Goal: Use online tool/utility: Utilize a website feature to perform a specific function

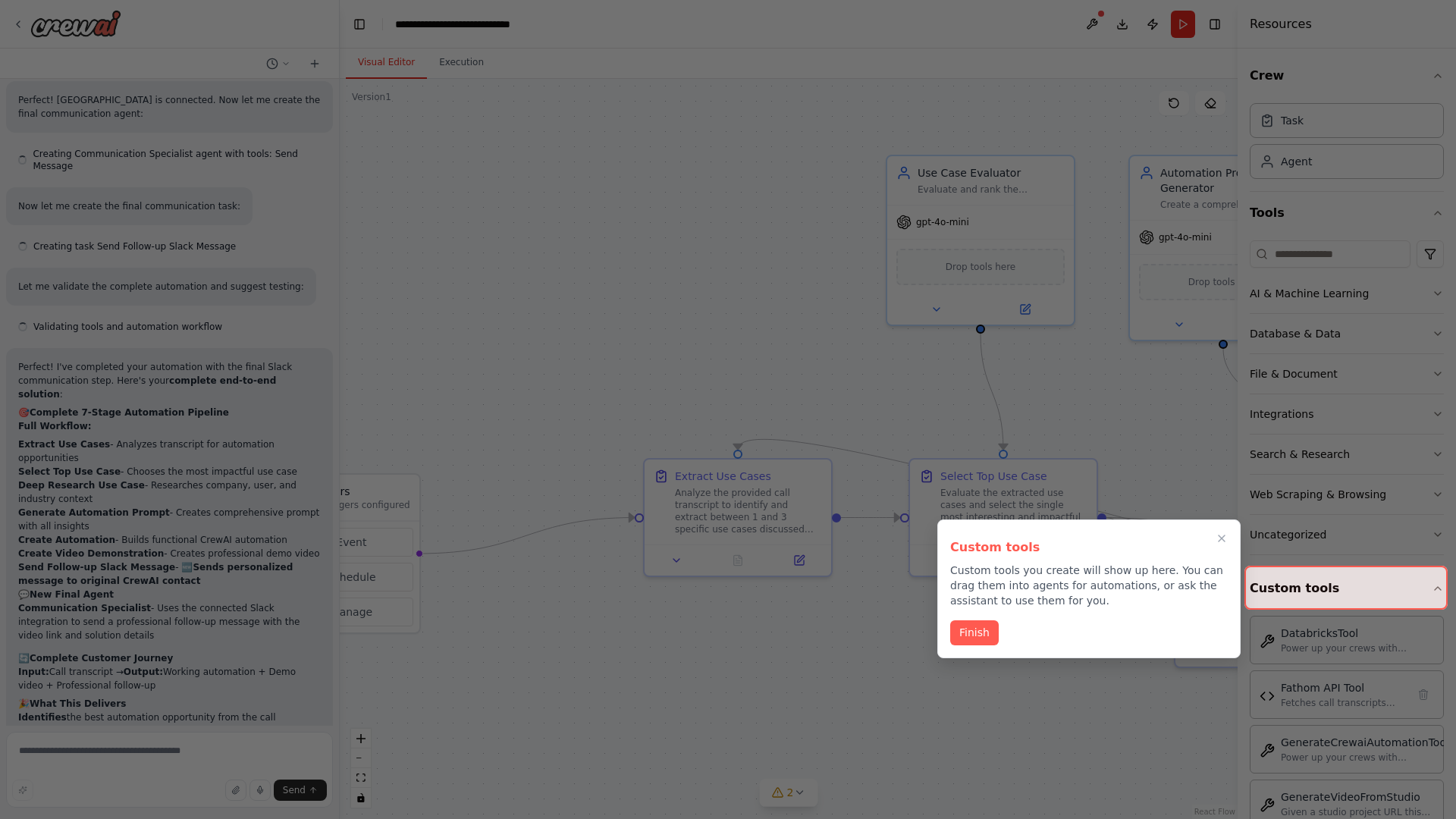
scroll to position [6409, 0]
click at [1222, 539] on icon "Close walkthrough" at bounding box center [1221, 539] width 7 height 7
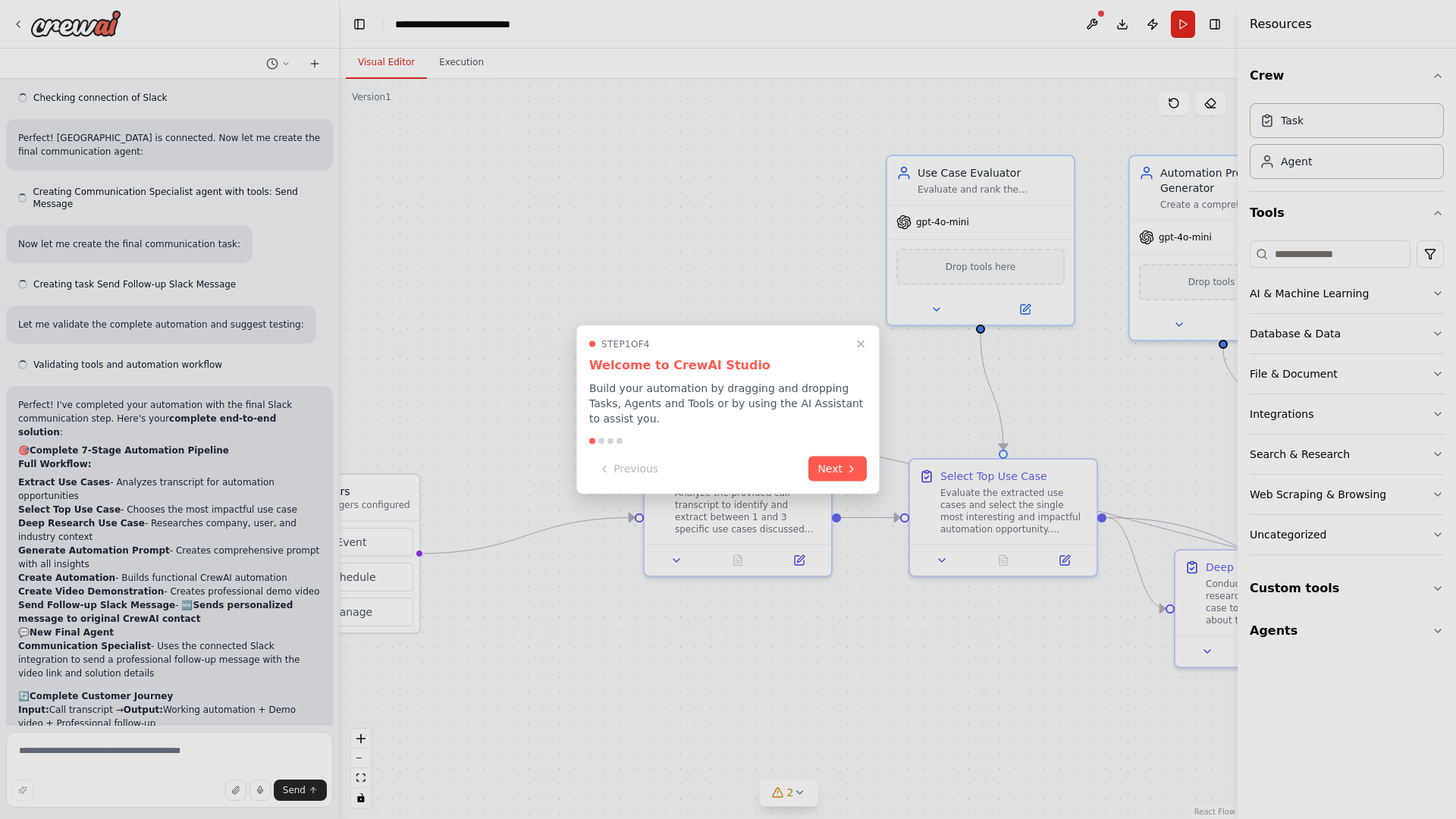
scroll to position [6409, 0]
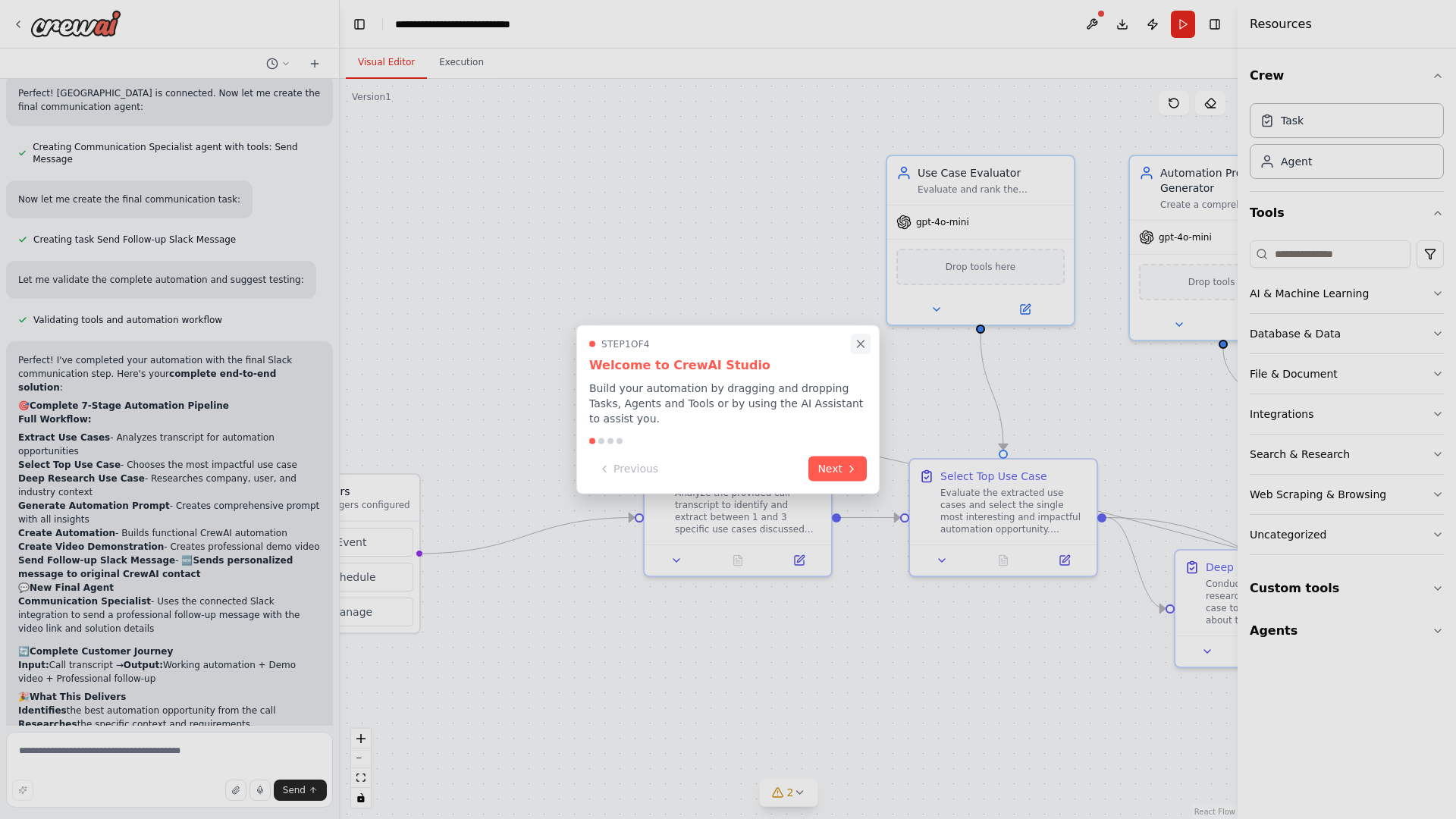
click at [861, 344] on icon "Close walkthrough" at bounding box center [861, 344] width 7 height 7
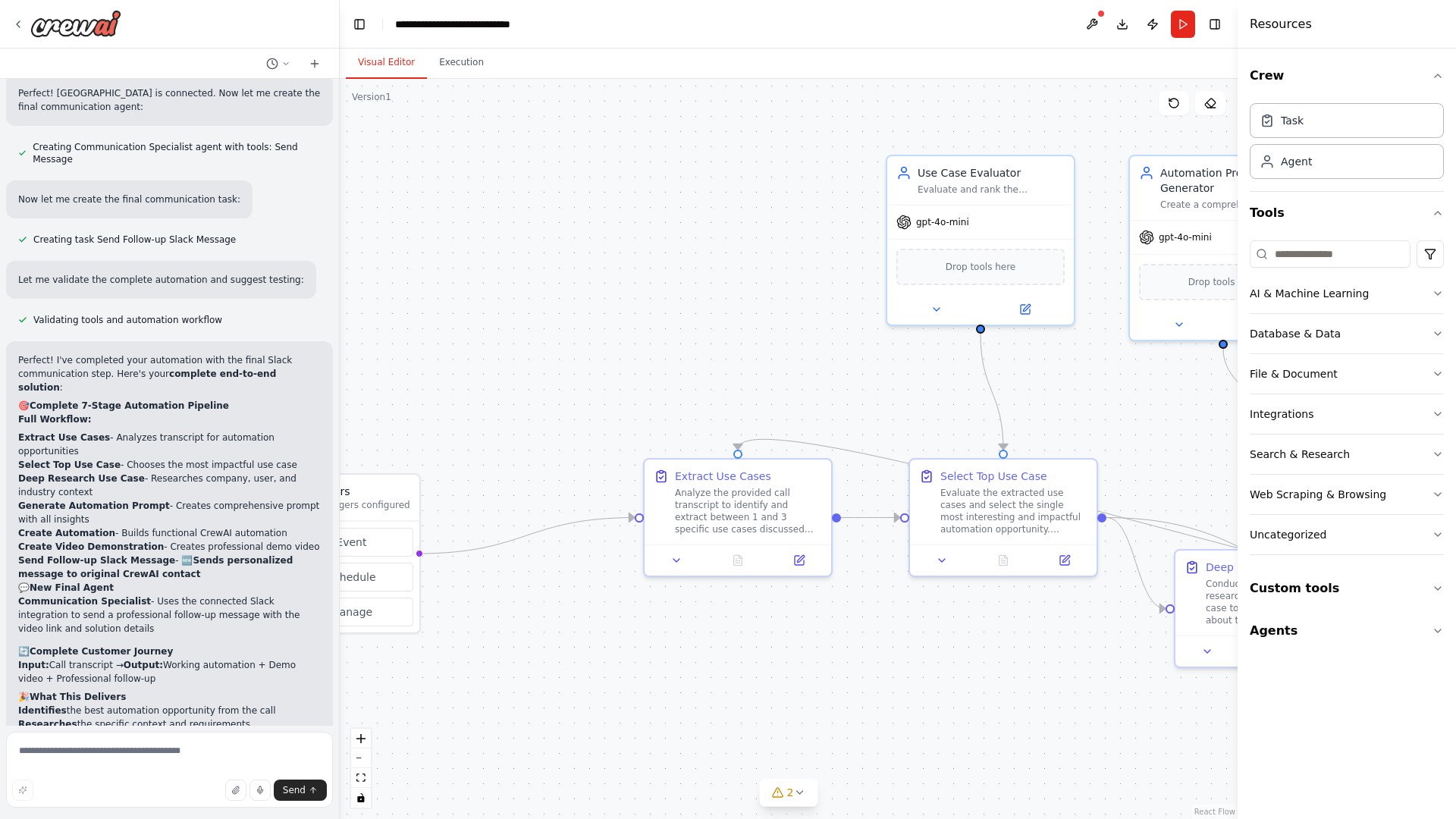
scroll to position [0, 0]
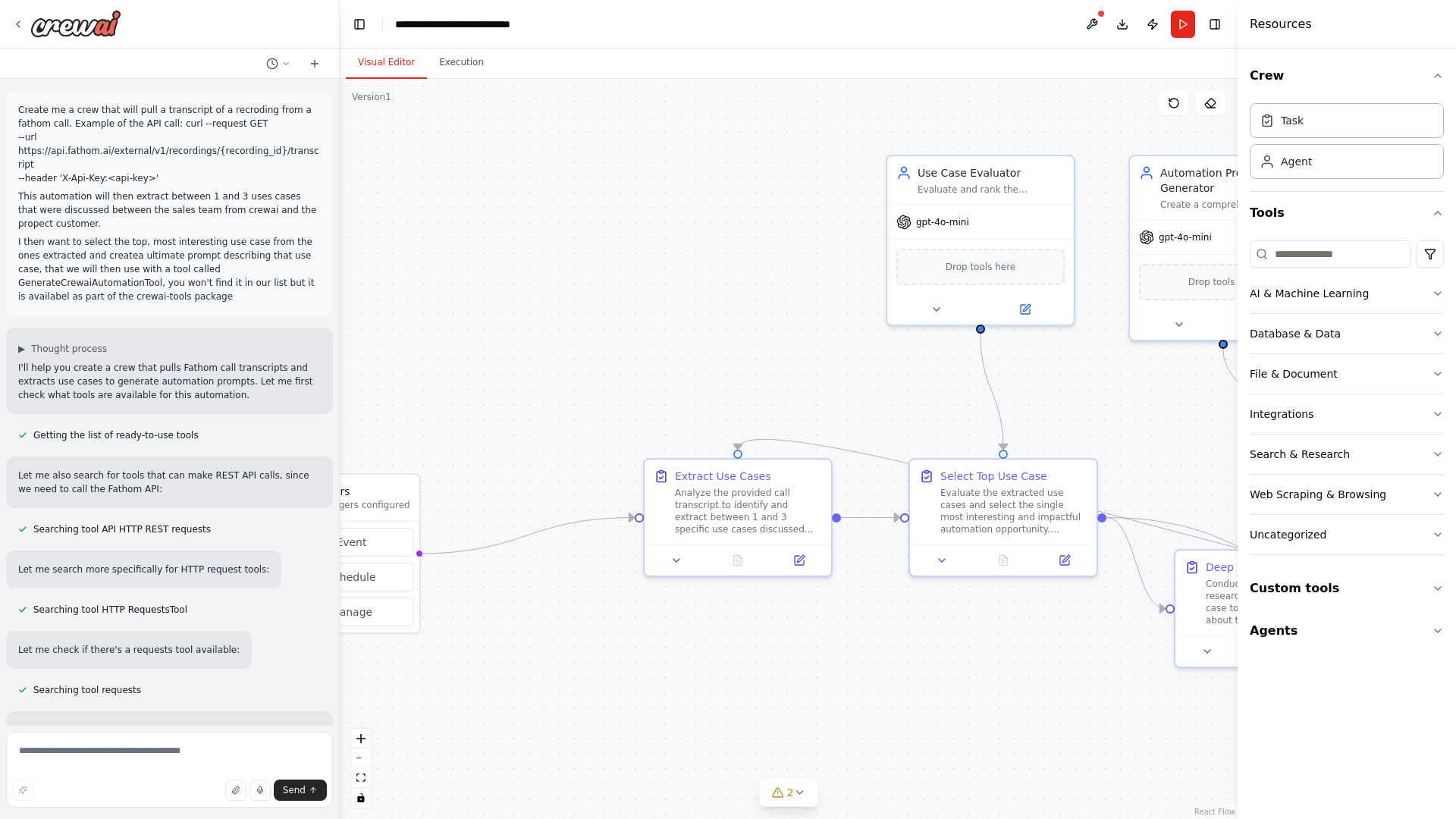
click at [21, 106] on p "Create me a crew that will pull a transcript of a recroding from a fathom call.…" at bounding box center [169, 144] width 302 height 82
click at [447, 167] on div ".deletable-edge-delete-btn { width: 20px; height: 20px; border: 0px solid #ffff…" at bounding box center [789, 449] width 897 height 741
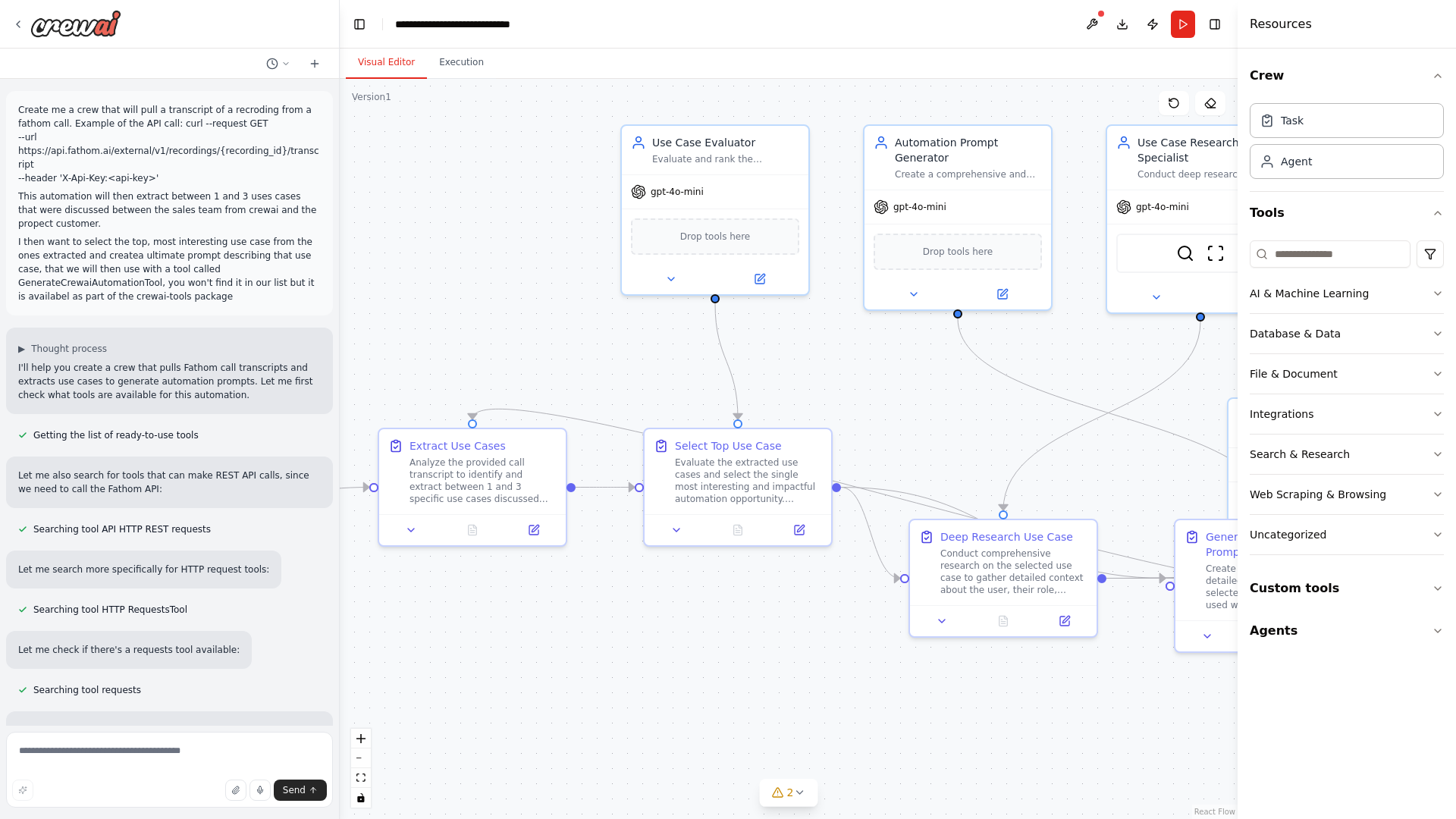
drag, startPoint x: 495, startPoint y: 739, endPoint x: 230, endPoint y: 708, distance: 266.8
click at [230, 708] on div "Create me a crew that will pull a transcript of a recroding from a fathom call.…" at bounding box center [728, 410] width 1456 height 819
drag, startPoint x: 230, startPoint y: 708, endPoint x: 561, endPoint y: 404, distance: 449.4
click at [561, 404] on div "Create me a crew that will pull a transcript of a recroding from a fathom call.…" at bounding box center [728, 410] width 1456 height 819
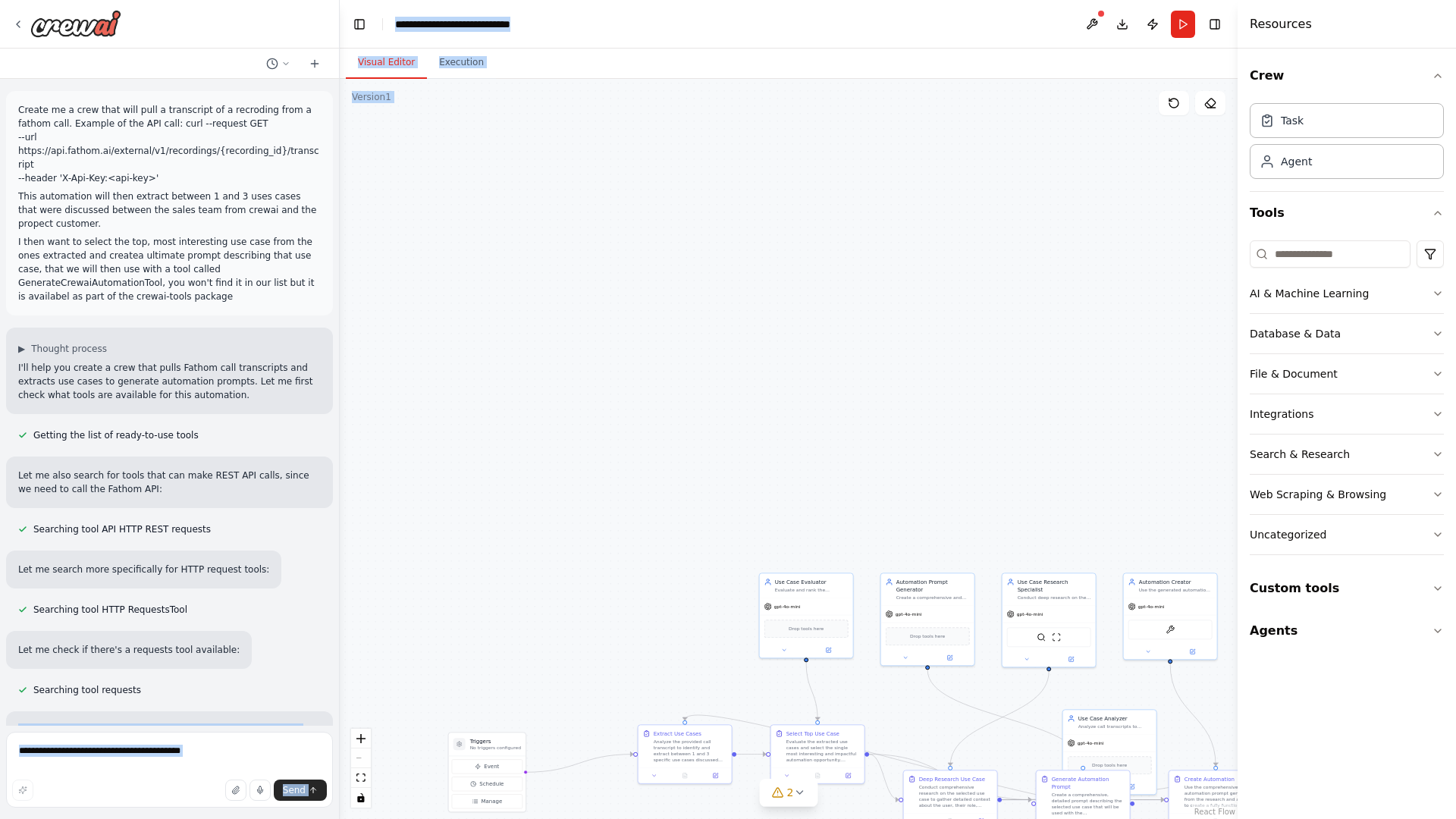
drag, startPoint x: 729, startPoint y: 170, endPoint x: 693, endPoint y: 416, distance: 248.6
click at [693, 416] on div ".deletable-edge-delete-btn { width: 20px; height: 20px; border: 0px solid #ffff…" at bounding box center [789, 449] width 897 height 741
